Goal: Use online tool/utility

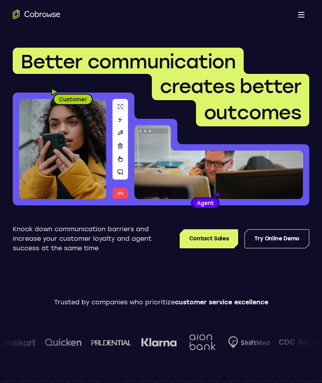
click at [280, 245] on link "Try Online Demo" at bounding box center [277, 238] width 65 height 19
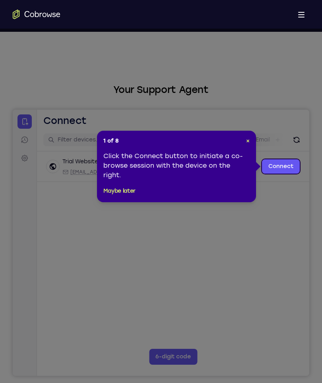
click at [281, 169] on link "Connect" at bounding box center [281, 166] width 38 height 14
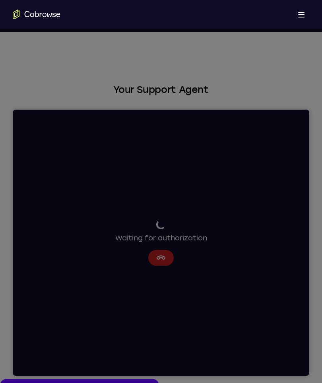
click at [165, 258] on icon at bounding box center [161, 344] width 322 height 689
click at [167, 260] on icon at bounding box center [161, 344] width 322 height 689
click at [214, 211] on icon at bounding box center [161, 344] width 322 height 689
click at [217, 209] on icon at bounding box center [161, 344] width 322 height 689
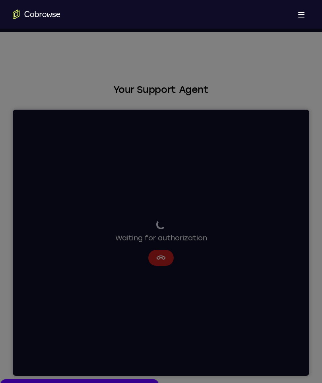
click at [215, 210] on icon at bounding box center [161, 344] width 322 height 689
click at [170, 258] on icon at bounding box center [161, 344] width 322 height 689
click at [172, 262] on icon at bounding box center [161, 344] width 322 height 689
click at [210, 224] on icon at bounding box center [161, 344] width 322 height 689
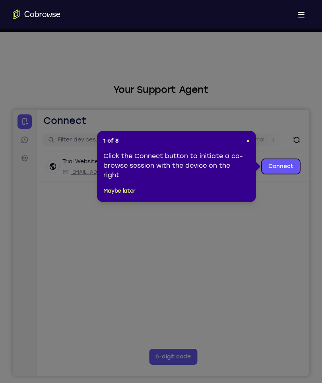
click at [279, 170] on link "Connect" at bounding box center [281, 166] width 38 height 14
